Goal: Information Seeking & Learning: Learn about a topic

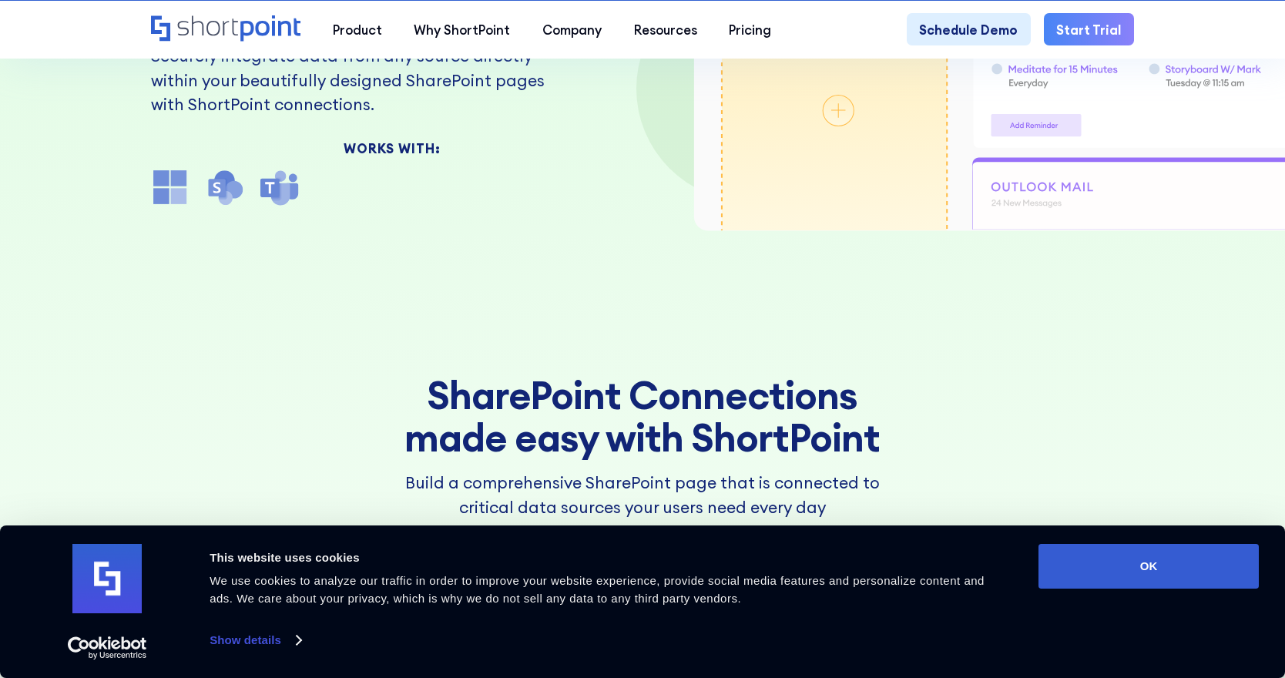
scroll to position [363, 0]
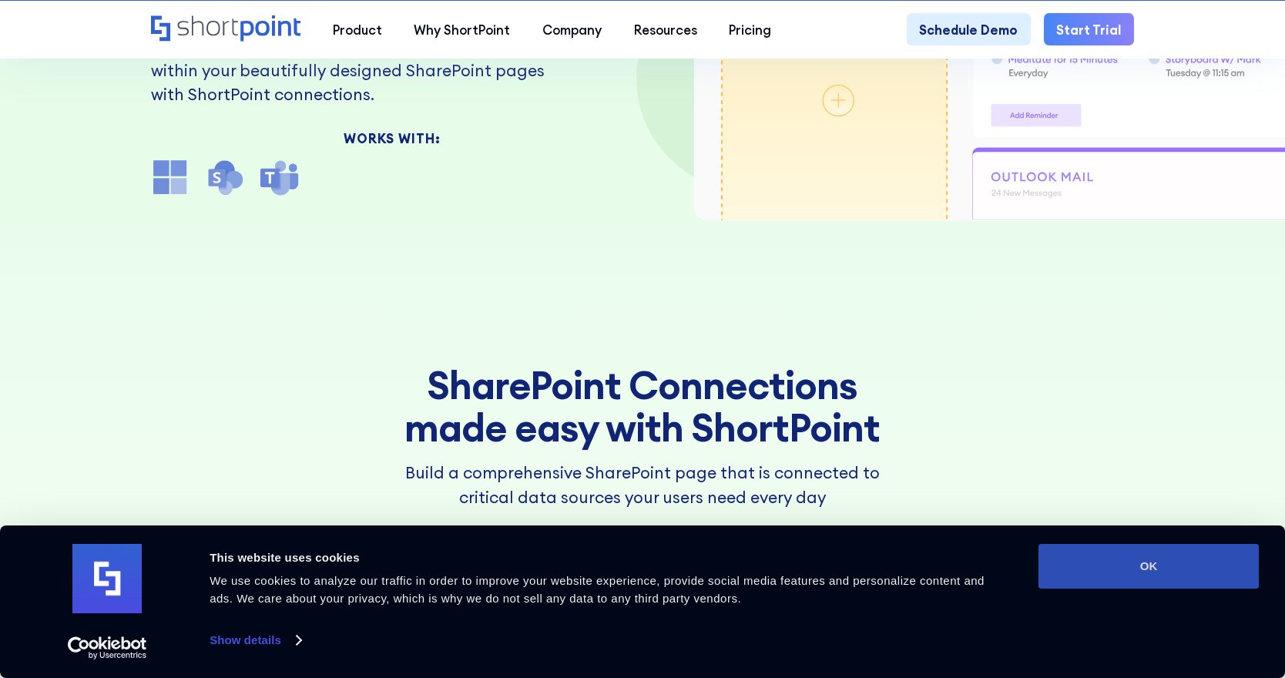
click at [1094, 575] on button "OK" at bounding box center [1148, 566] width 220 height 45
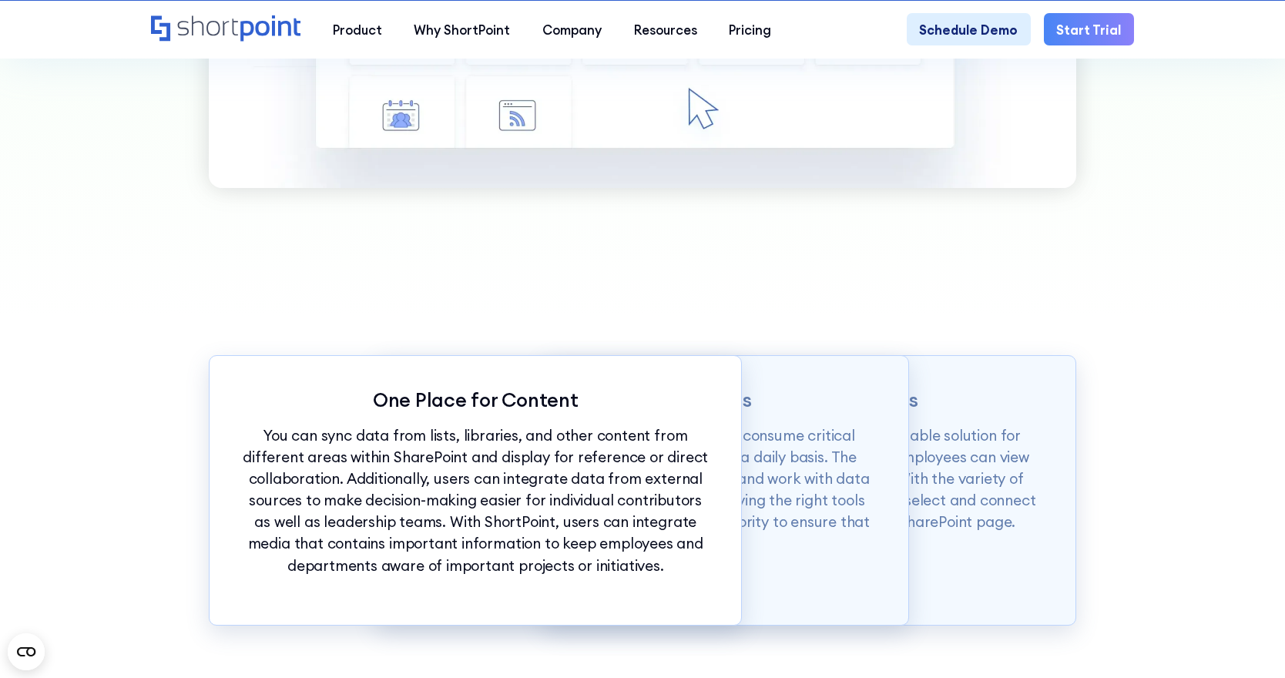
scroll to position [1255, 0]
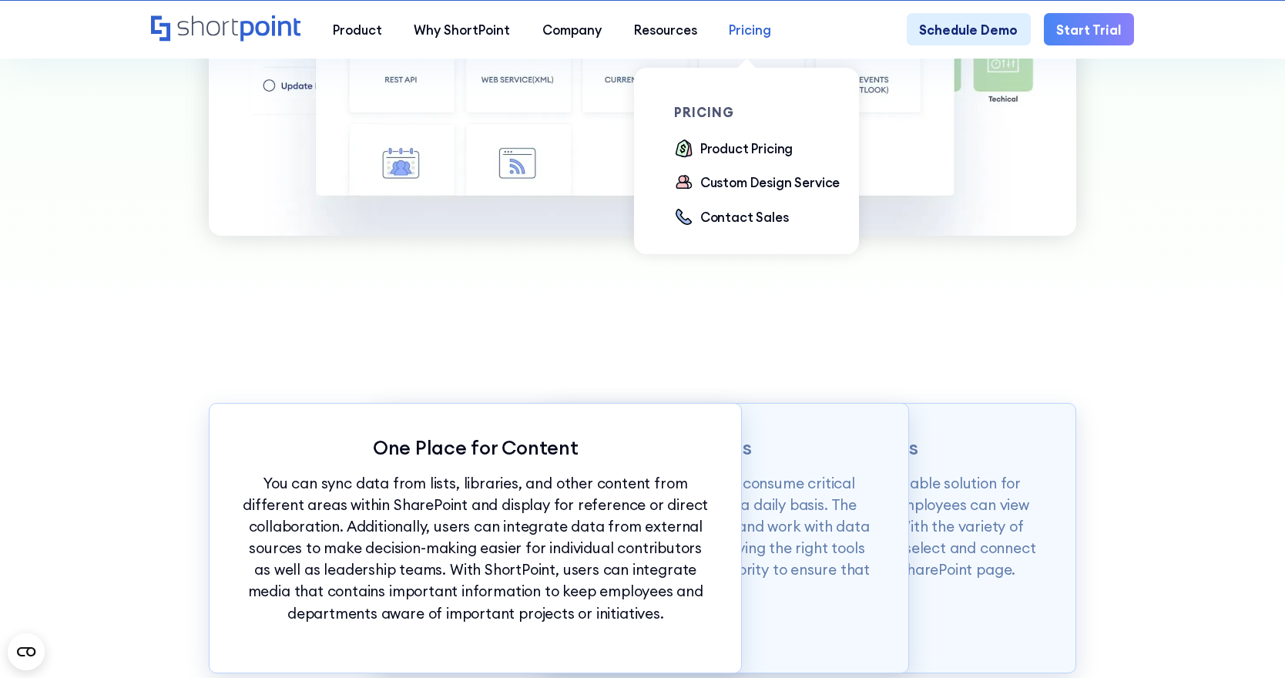
click at [757, 36] on div "Pricing" at bounding box center [750, 29] width 42 height 19
click at [724, 152] on div "Product Pricing" at bounding box center [746, 148] width 93 height 19
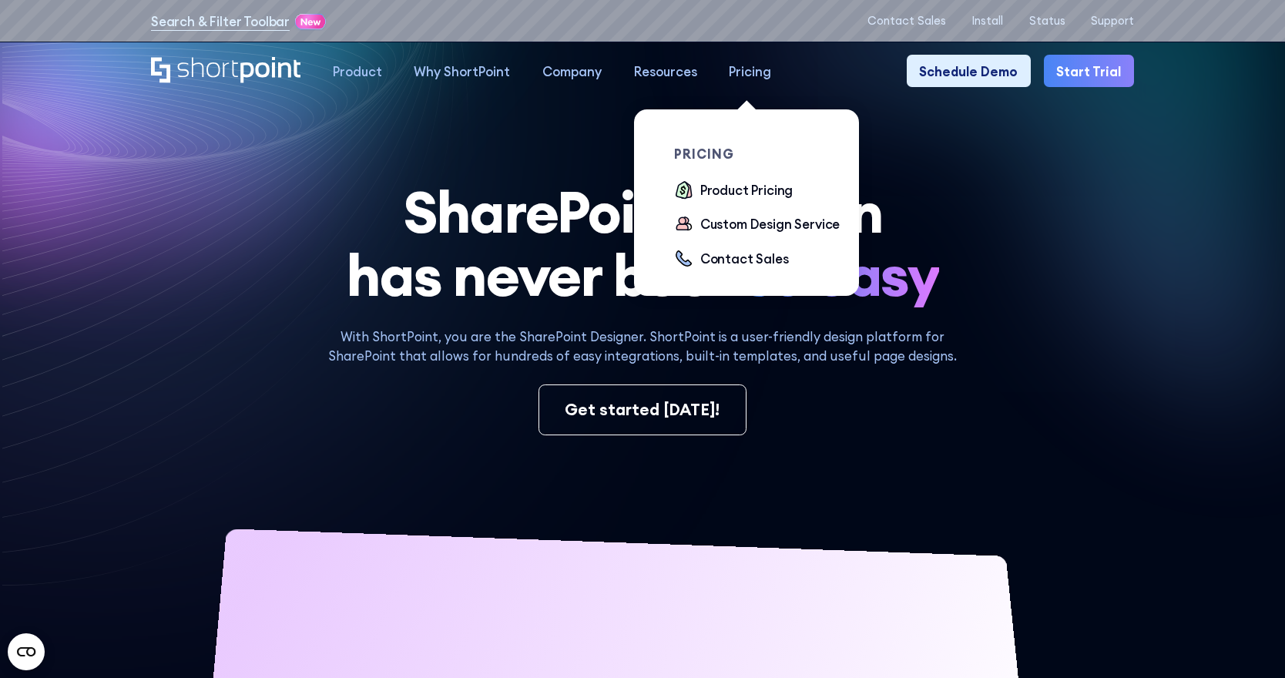
click at [747, 75] on div "Pricing" at bounding box center [750, 71] width 42 height 19
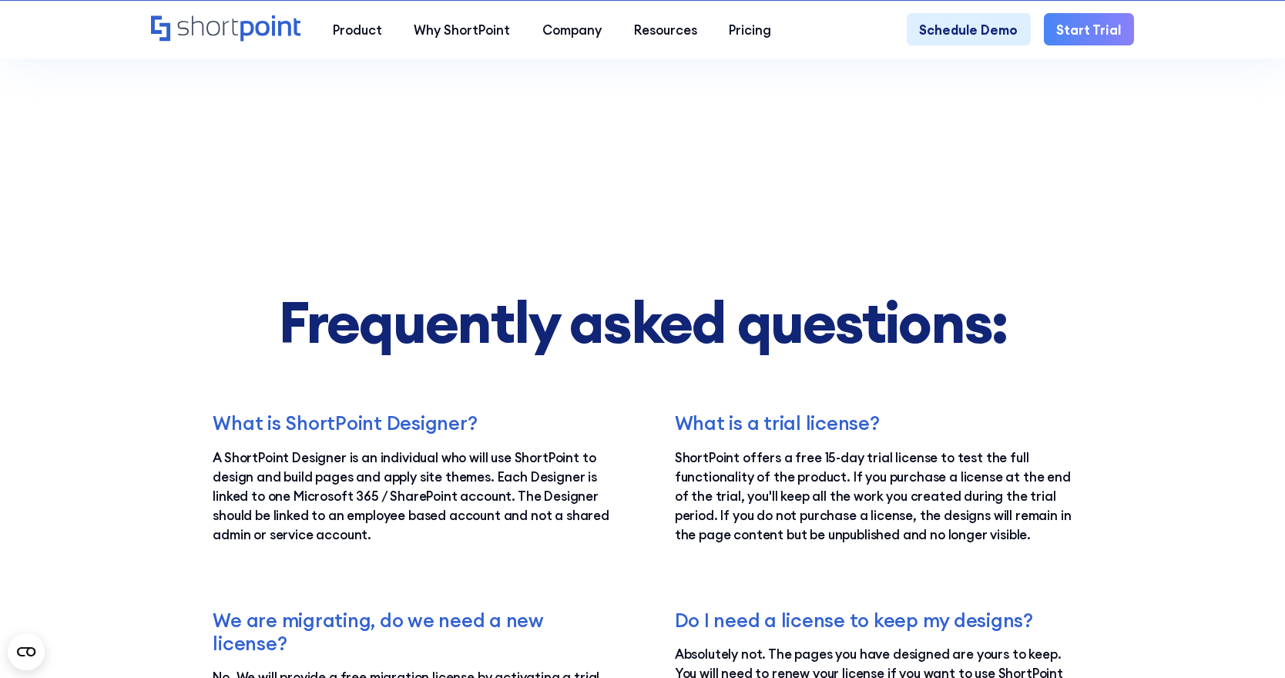
scroll to position [2202, 0]
